Goal: Find specific fact: Find specific fact

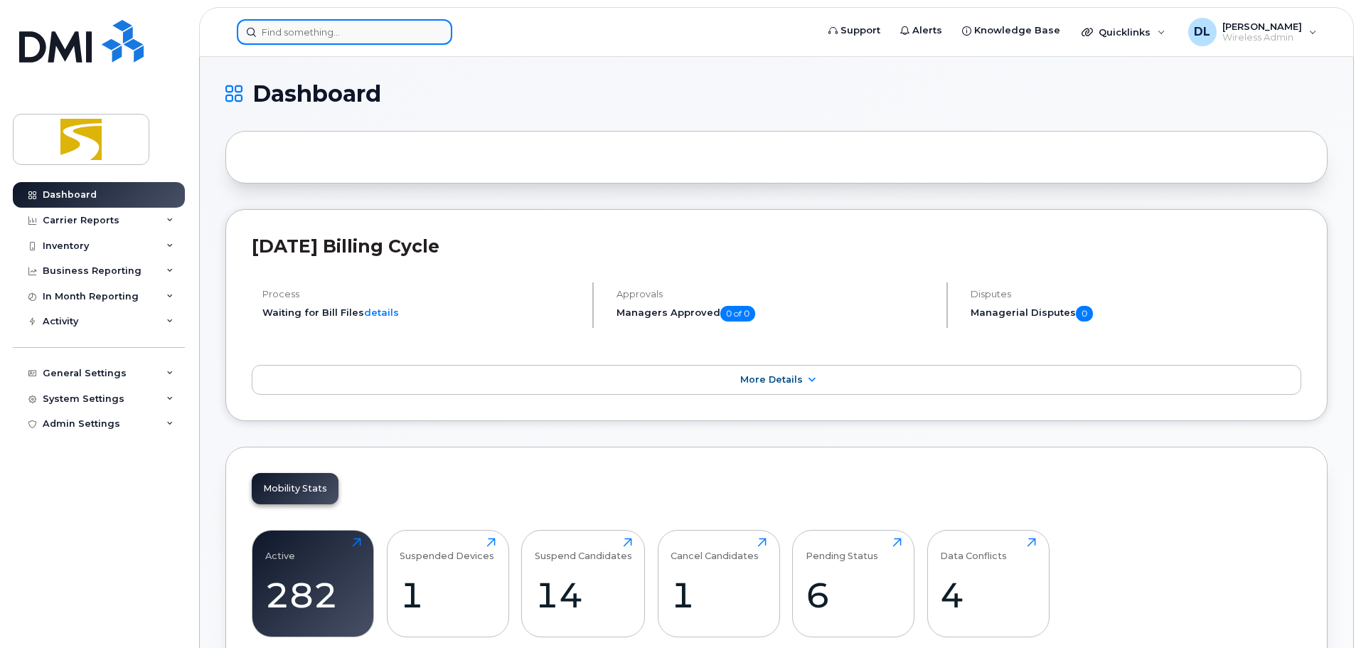
click at [289, 33] on input at bounding box center [344, 32] width 215 height 26
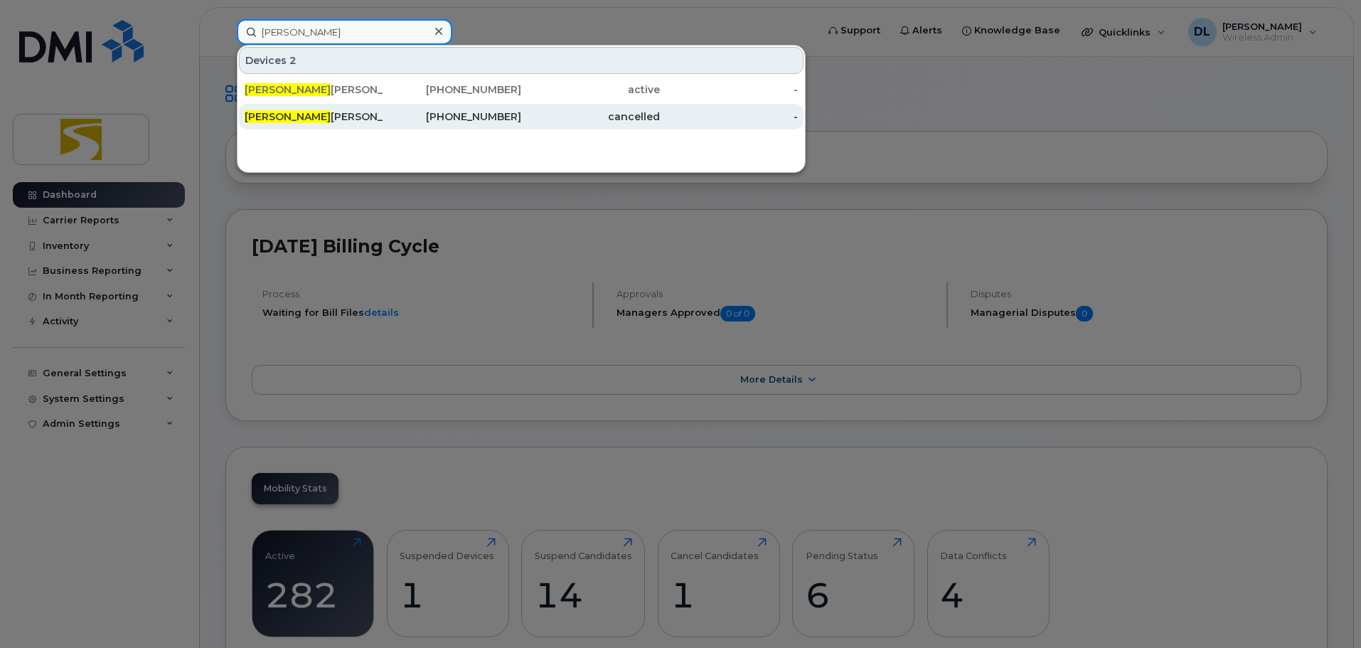
type input "[PERSON_NAME]"
click at [381, 111] on div "[PERSON_NAME]" at bounding box center [314, 116] width 139 height 14
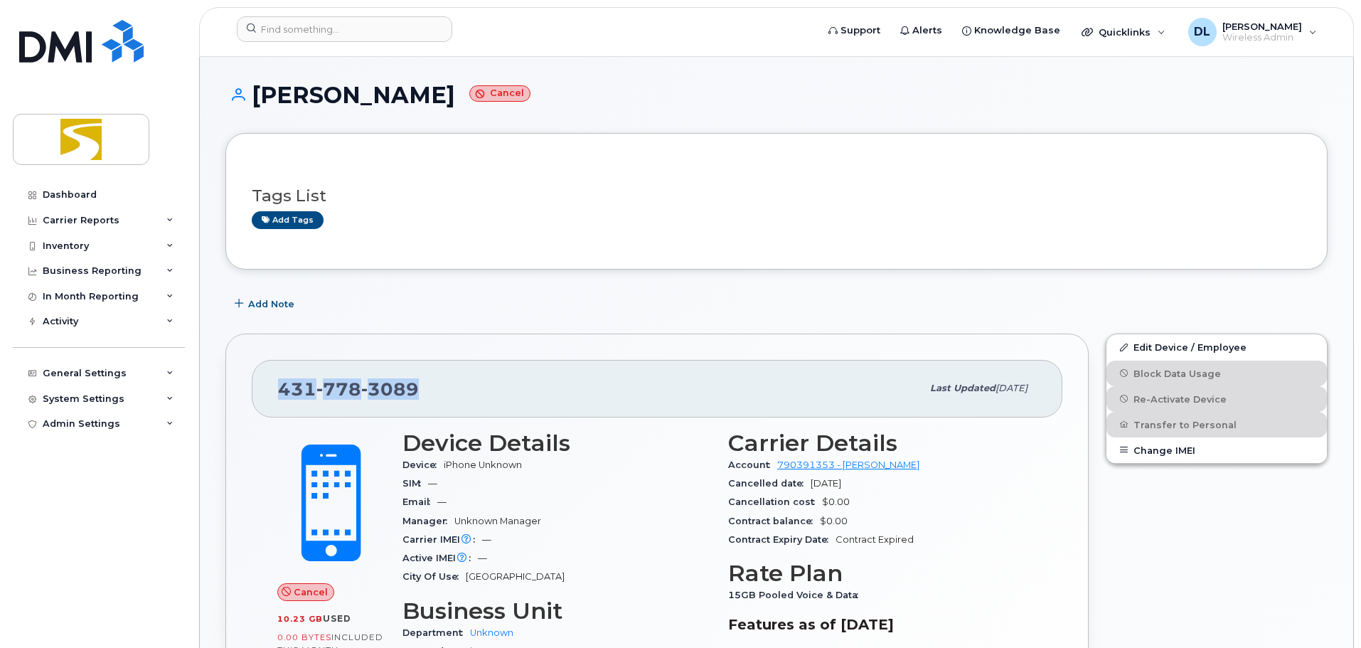
drag, startPoint x: 414, startPoint y: 390, endPoint x: 242, endPoint y: 380, distance: 172.3
click at [242, 380] on div "431 778 3089 Last updated May 23, 2025 Cancel 10.23 GB  used 0.00 Bytes  includ…" at bounding box center [656, 556] width 863 height 447
copy span "431 778 3089"
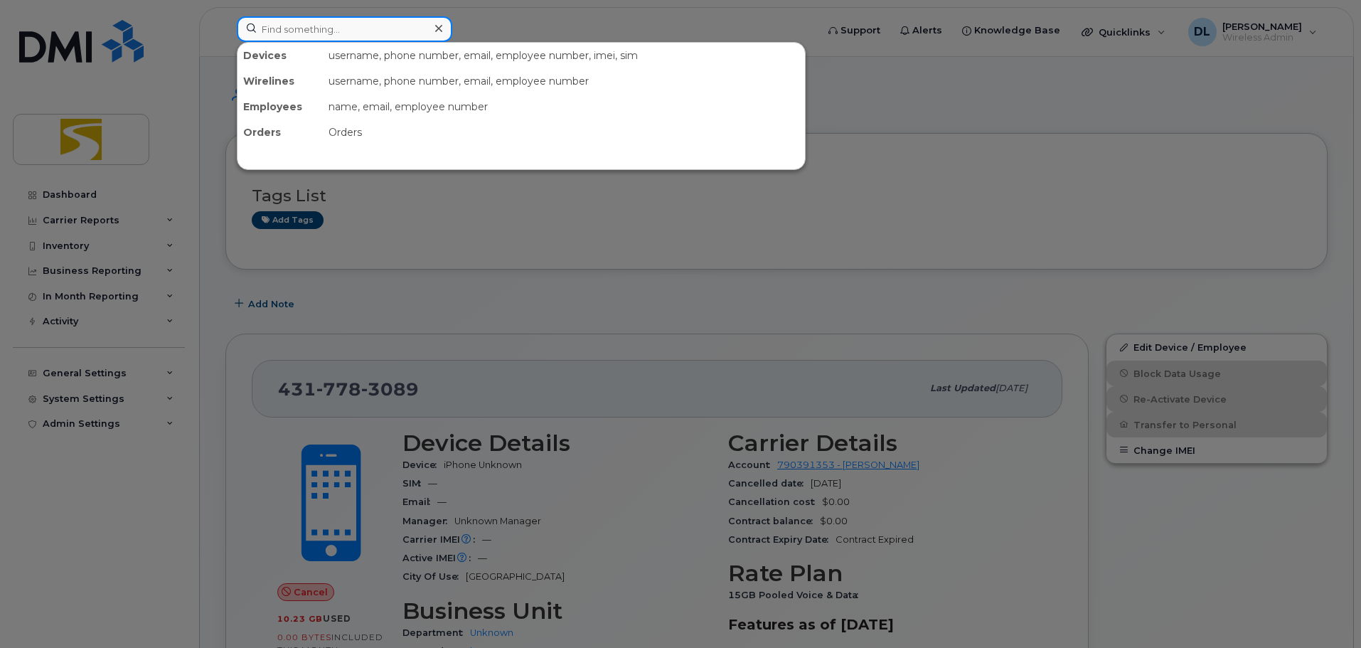
click at [358, 26] on input at bounding box center [344, 29] width 215 height 26
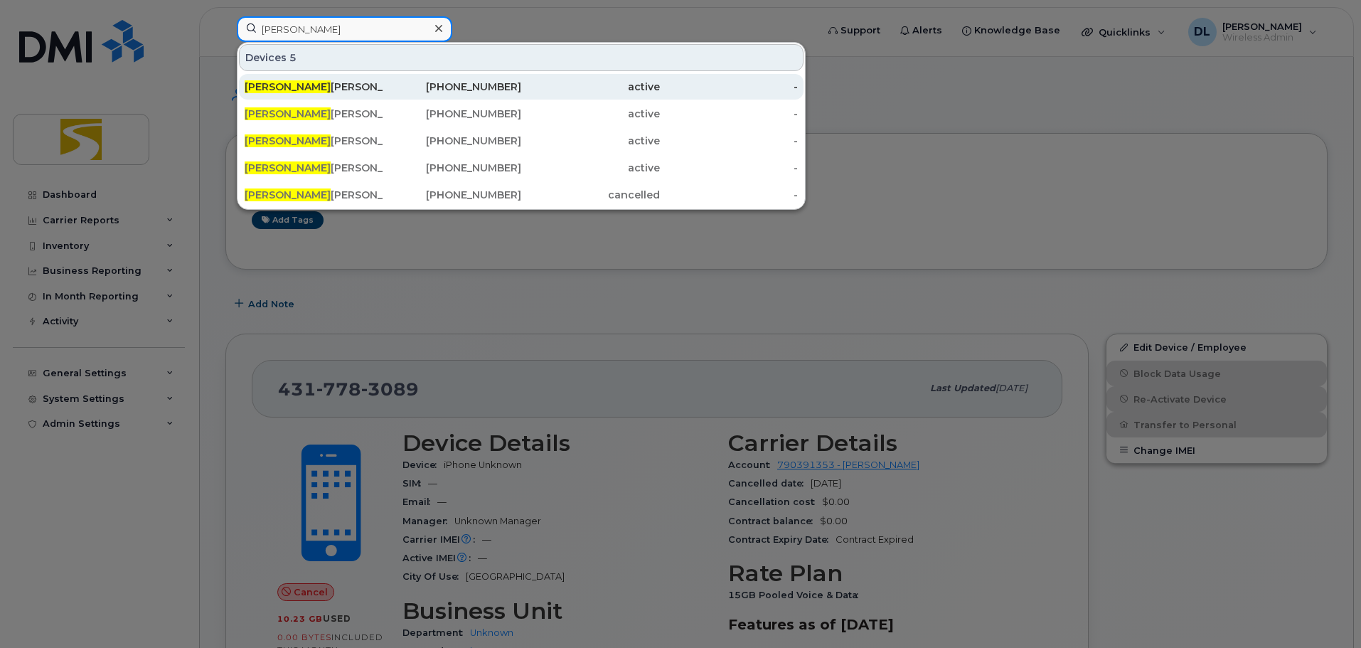
type input "sean"
click at [348, 87] on div "Sean Campbell" at bounding box center [314, 87] width 139 height 14
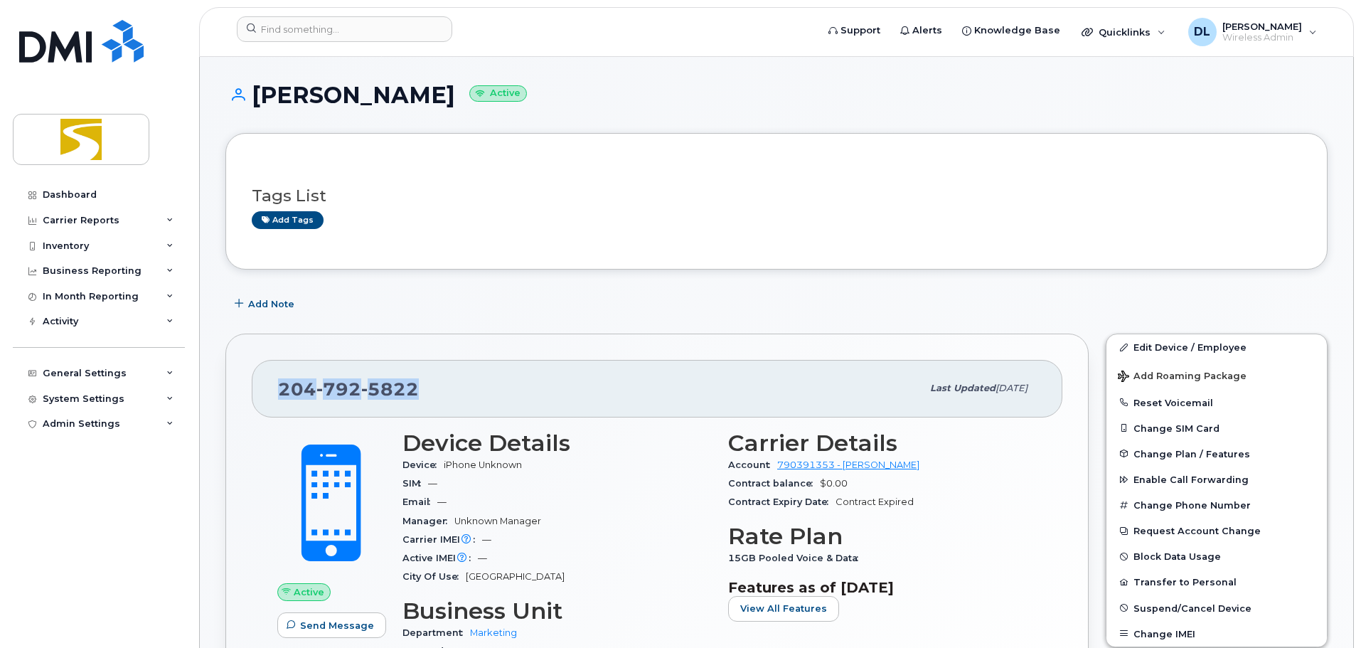
drag, startPoint x: 420, startPoint y: 385, endPoint x: 231, endPoint y: 381, distance: 189.2
click at [231, 381] on div "204 792 5822 Last updated Apr 16, 2024 Active Send Message 29.72 GB  used 0.00 …" at bounding box center [656, 560] width 863 height 455
copy span "204 792 5822"
